Goal: Register for event/course

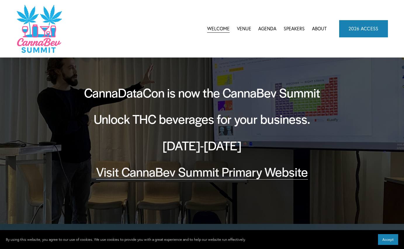
click at [0, 0] on span "CannaBev Summit 2026" at bounding box center [0, 0] width 0 height 0
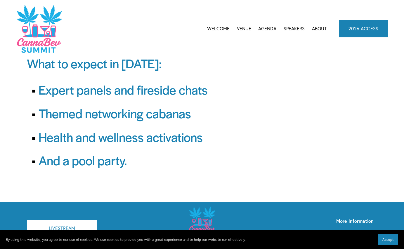
scroll to position [52, 0]
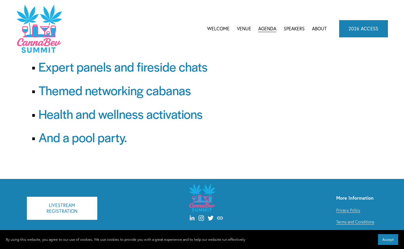
click at [0, 0] on span "CannaDataCon 2025" at bounding box center [0, 0] width 0 height 0
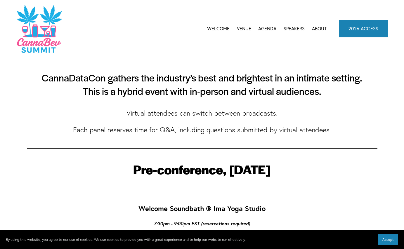
click at [356, 29] on link "2026 ACCESS" at bounding box center [363, 28] width 49 height 17
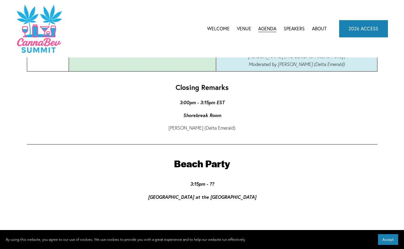
scroll to position [1548, 0]
